Goal: Use online tool/utility

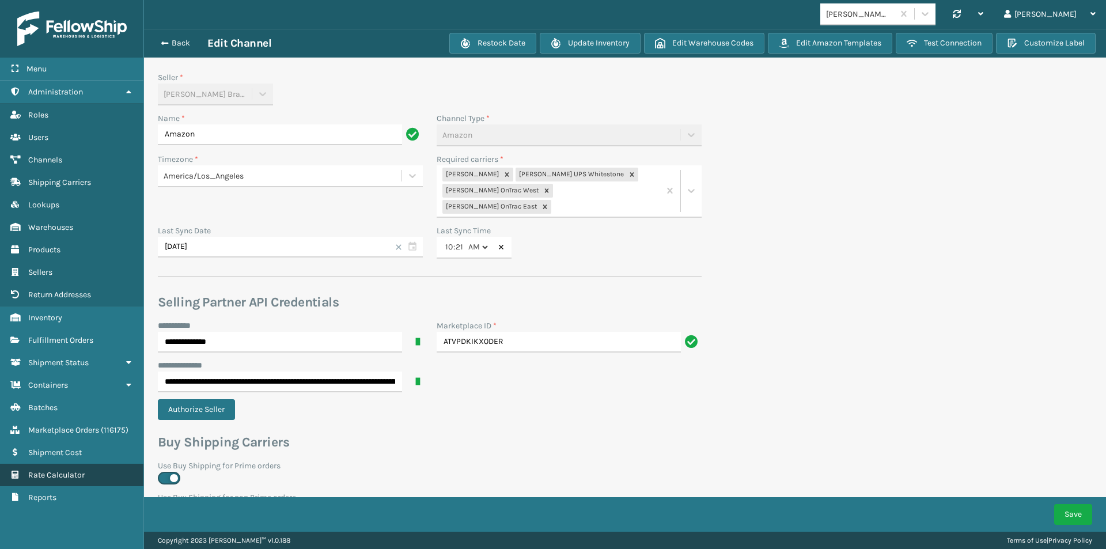
click at [57, 469] on link "Rate Calculator" at bounding box center [71, 475] width 143 height 22
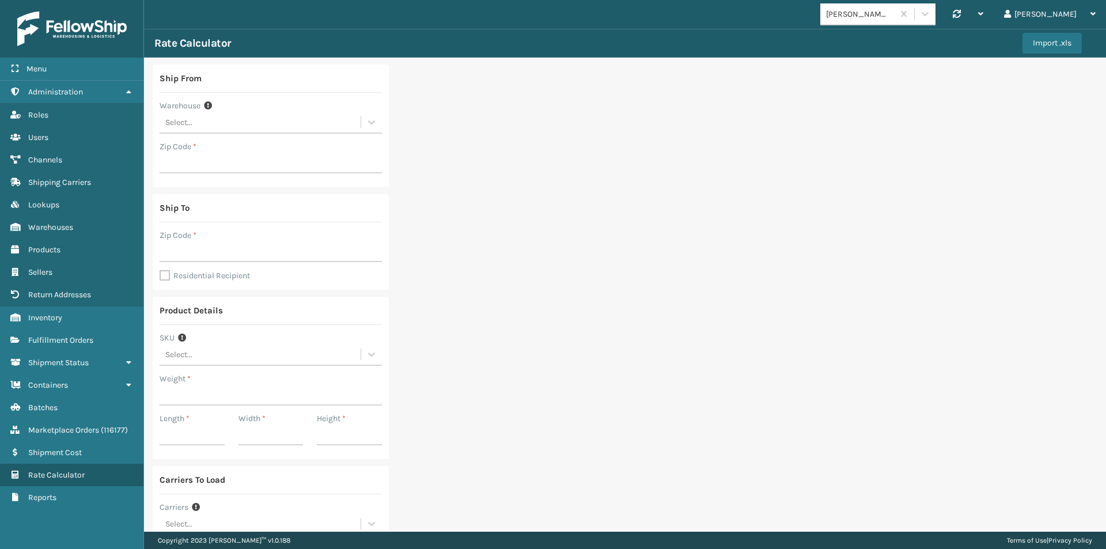
click at [179, 124] on div "Select..." at bounding box center [178, 122] width 27 height 12
click at [593, 165] on div "Ship From Warehouse option [GEOGRAPHIC_DATA] (Peak Logistics) focused, 1 of 20.…" at bounding box center [625, 345] width 962 height 575
click at [206, 123] on div "Select..." at bounding box center [260, 122] width 201 height 19
type input "08701"
click at [194, 123] on div "08701" at bounding box center [260, 122] width 201 height 19
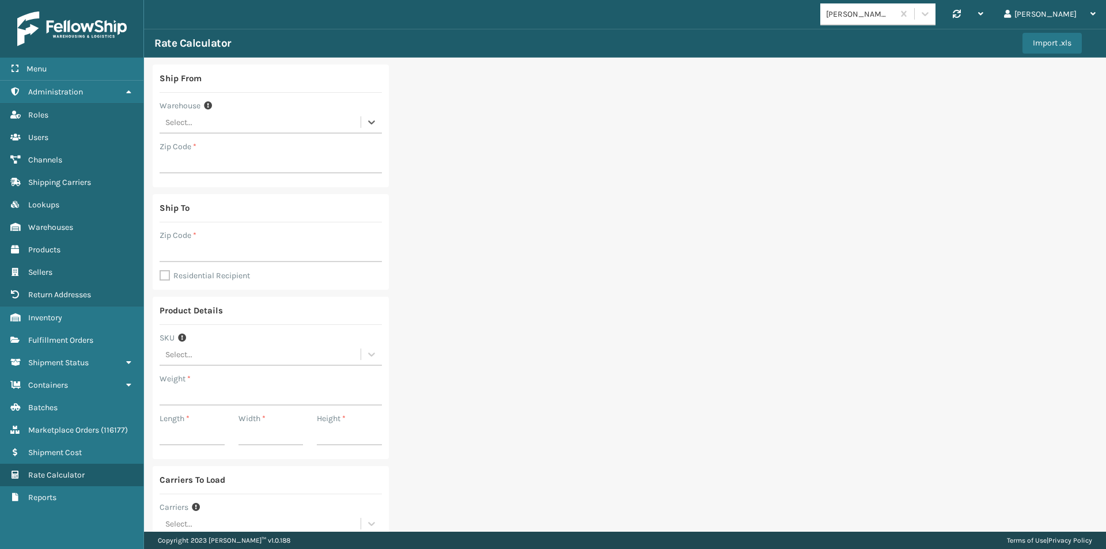
click at [194, 122] on div "Select..." at bounding box center [260, 122] width 201 height 19
click at [206, 176] on div "Fellowship - East" at bounding box center [271, 172] width 222 height 21
type input "19007"
click at [182, 254] on input "Zip Code *" at bounding box center [271, 251] width 222 height 21
drag, startPoint x: 202, startPoint y: 251, endPoint x: 133, endPoint y: 250, distance: 68.6
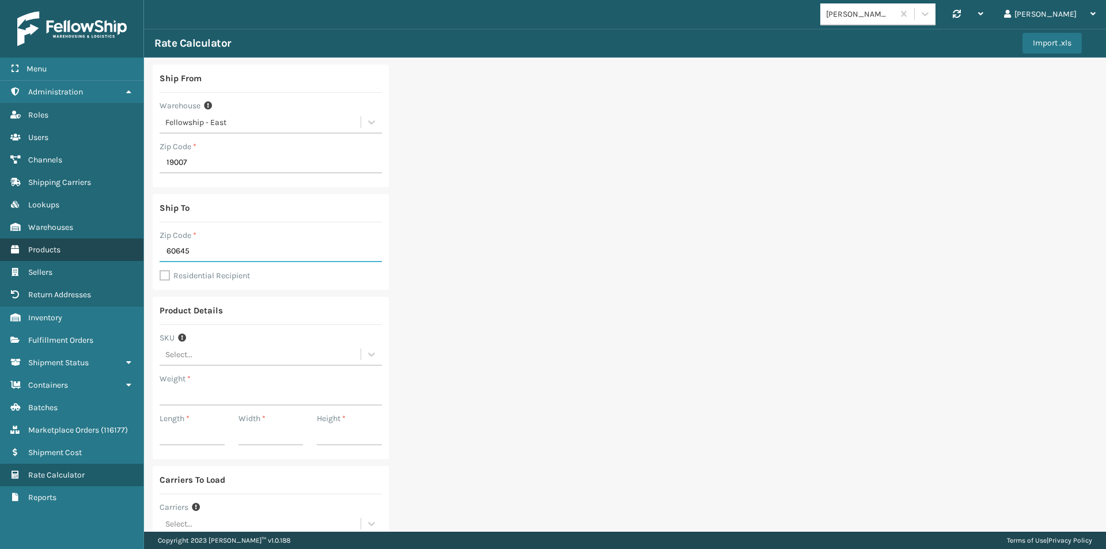
click at [133, 0] on div "Menu Administration Roles Users Channels Shipping Carriers Lookups Warehouses P…" at bounding box center [553, 0] width 1106 height 0
type input "46168"
click at [161, 275] on label "Residential Recipient" at bounding box center [205, 276] width 90 height 10
click at [160, 270] on input "Residential Recipient" at bounding box center [160, 269] width 1 height 1
checkbox input "true"
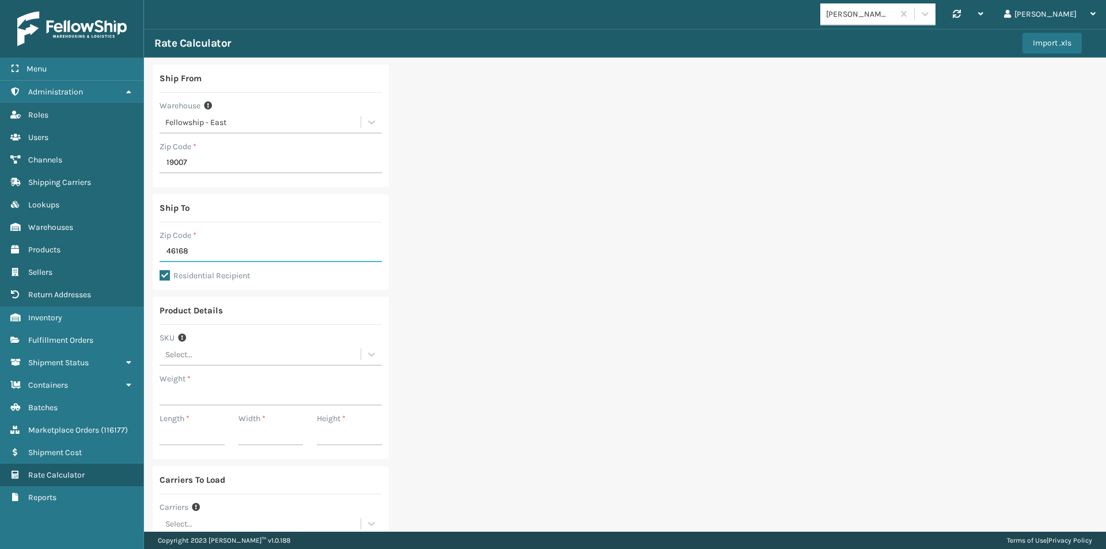
click at [174, 250] on input "46168" at bounding box center [271, 251] width 222 height 21
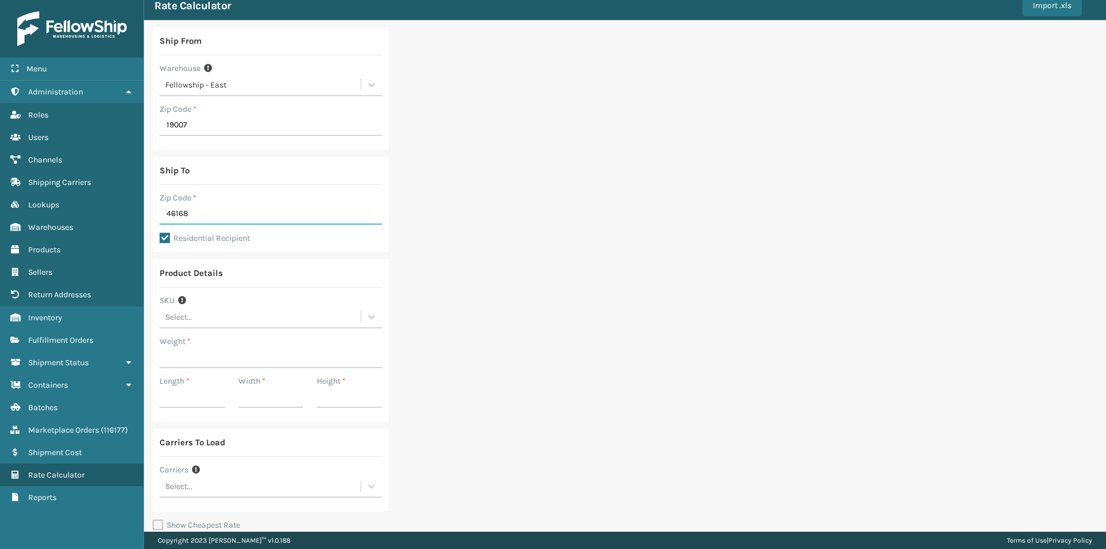
scroll to position [58, 0]
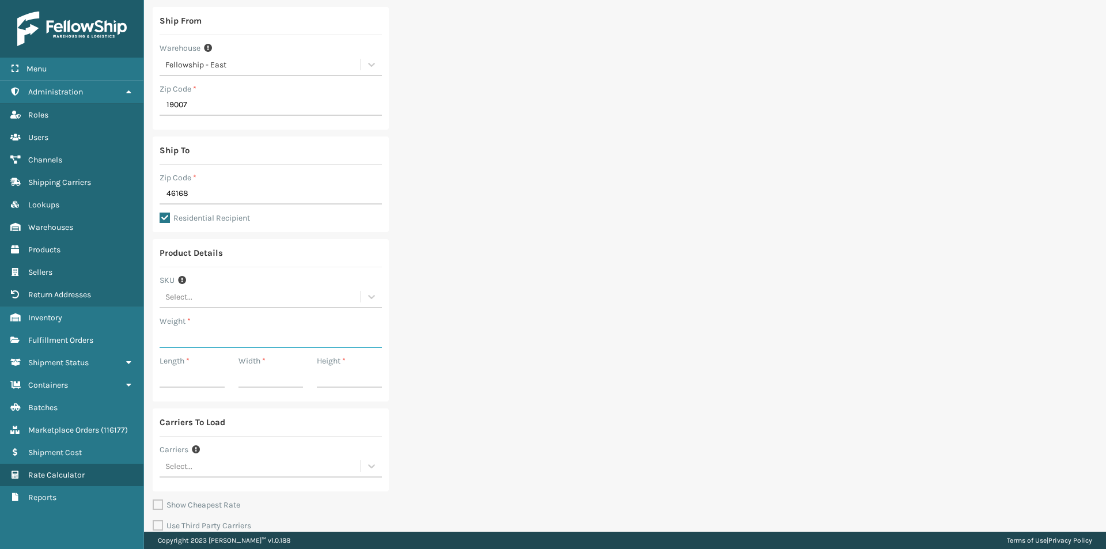
click at [210, 338] on input "Weight *" at bounding box center [271, 337] width 222 height 21
type input "36"
click at [190, 367] on div "Length *" at bounding box center [192, 361] width 65 height 12
click at [188, 373] on input "Length *" at bounding box center [192, 377] width 65 height 21
type input "95"
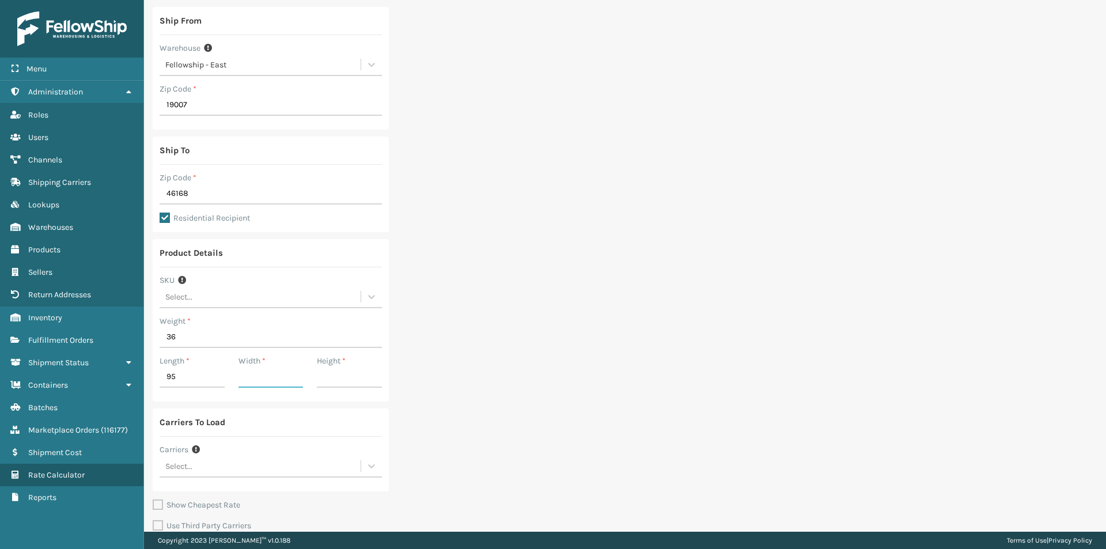
click at [267, 380] on input "Width *" at bounding box center [271, 377] width 65 height 21
type input "13"
type input "4"
drag, startPoint x: 468, startPoint y: 290, endPoint x: 208, endPoint y: 441, distance: 300.6
click at [453, 311] on div "Ship From Warehouse Fellowship - East Zip Code * 19007 Ship To Zip Code * 46168…" at bounding box center [625, 287] width 962 height 575
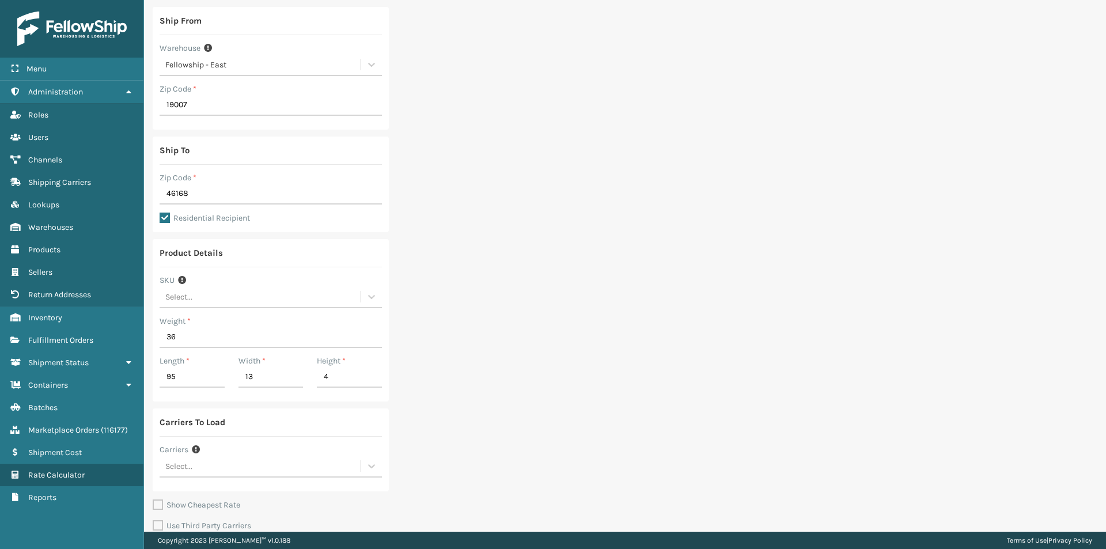
click at [171, 465] on div "Select..." at bounding box center [178, 466] width 27 height 12
type input "[PERSON_NAME]"
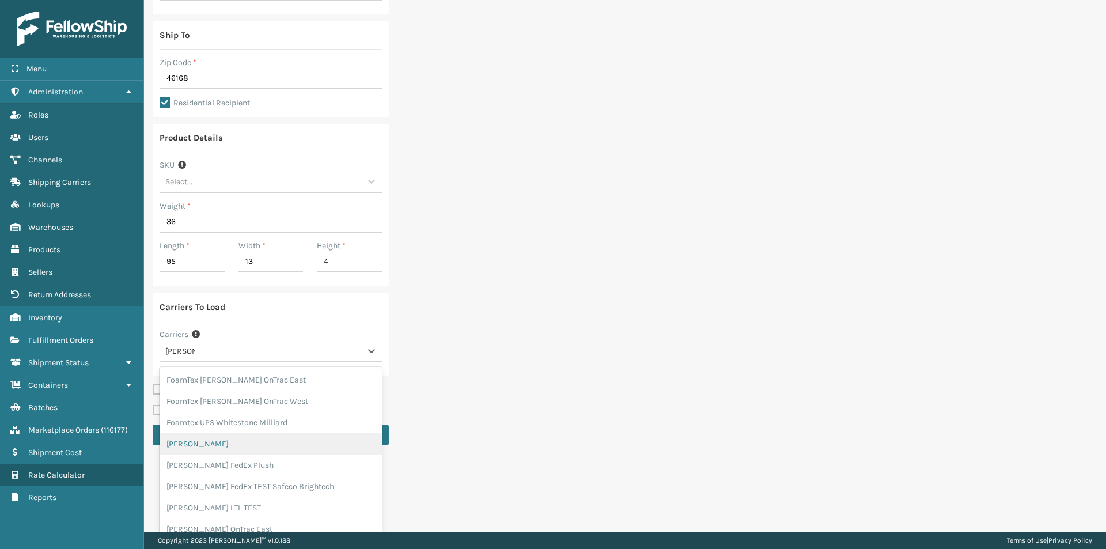
click at [206, 440] on div "[PERSON_NAME]" at bounding box center [271, 443] width 222 height 21
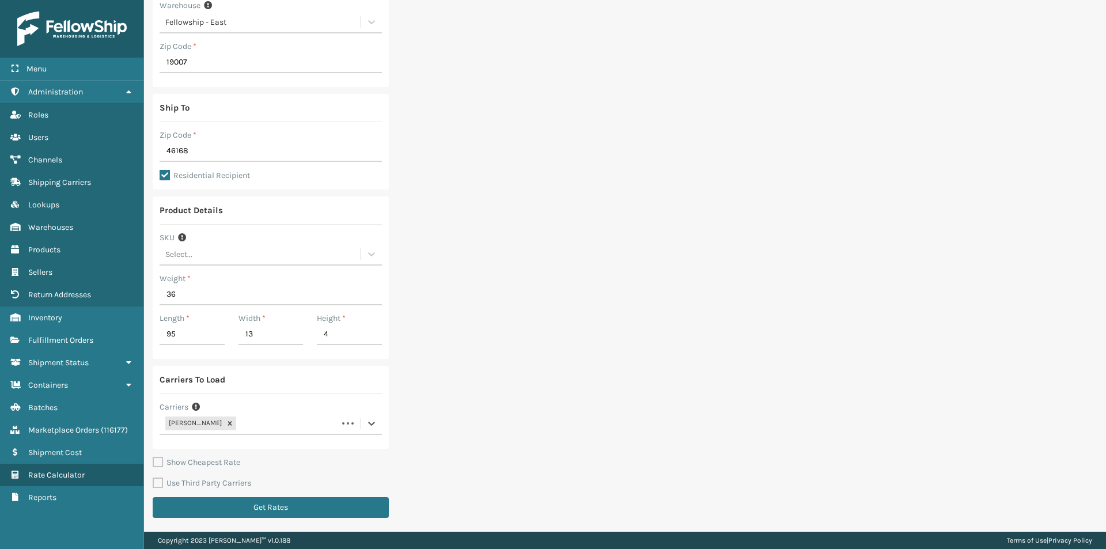
scroll to position [100, 0]
click at [268, 515] on button "Get Rates" at bounding box center [271, 507] width 236 height 21
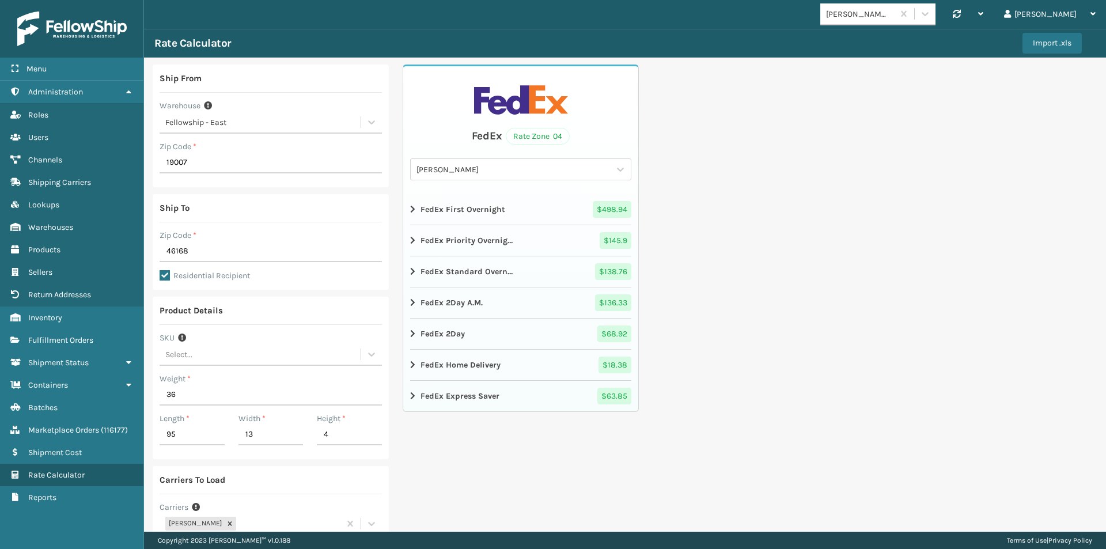
click at [561, 364] on div "FedEx Home Delivery $ 18.38" at bounding box center [520, 365] width 221 height 17
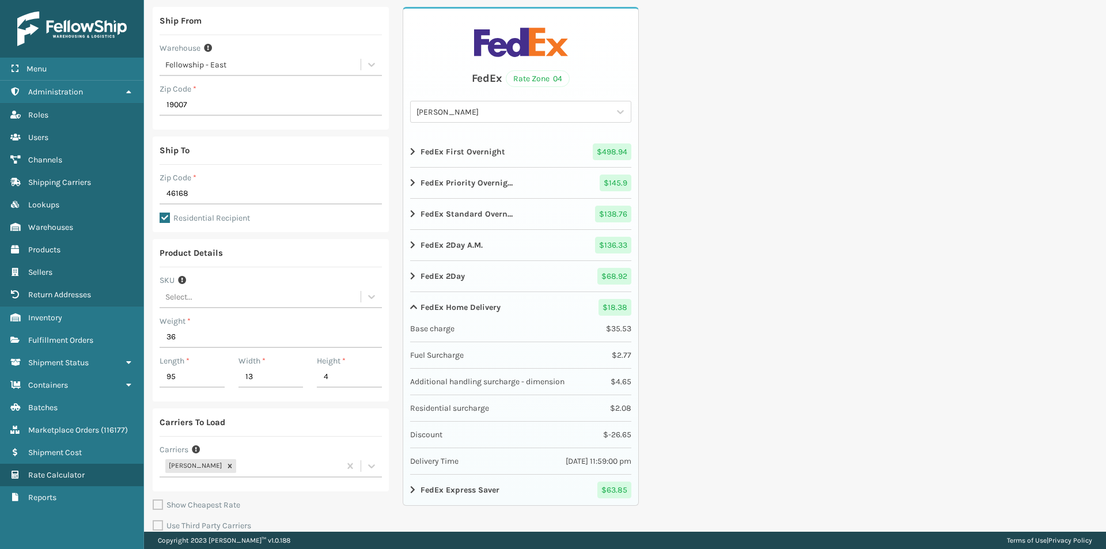
click at [72, 27] on img at bounding box center [71, 29] width 109 height 35
